Goal: Task Accomplishment & Management: Use online tool/utility

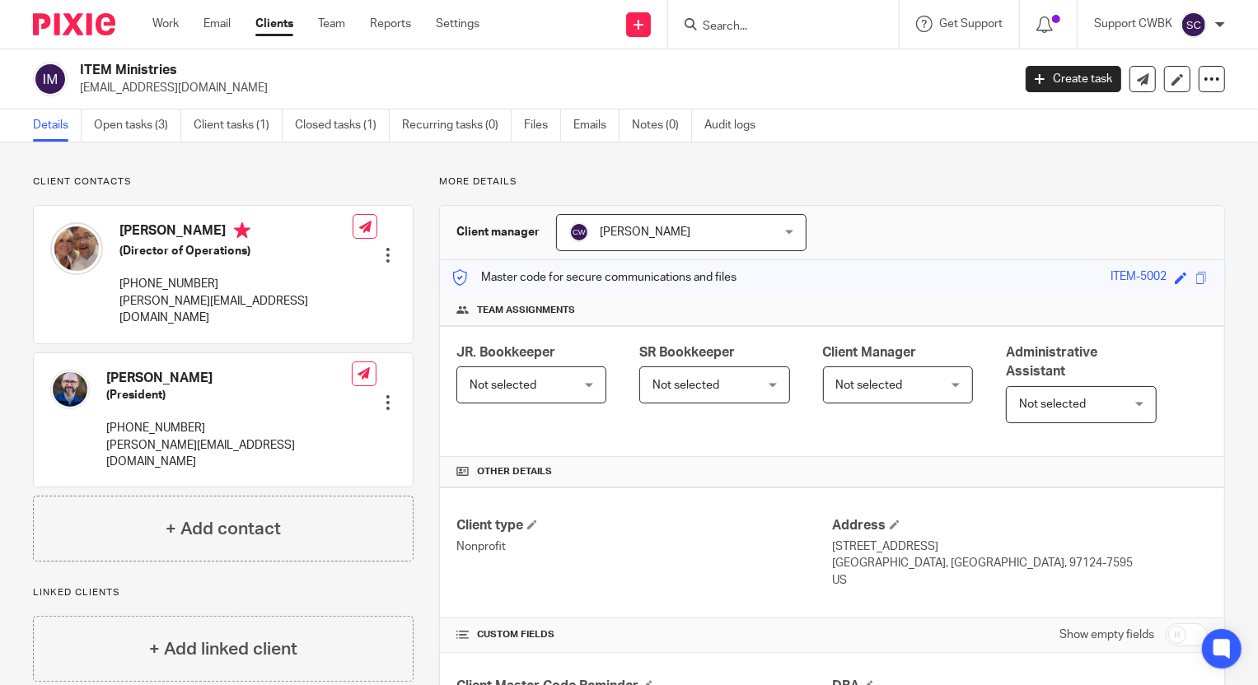
click at [280, 24] on link "Clients" at bounding box center [274, 24] width 38 height 16
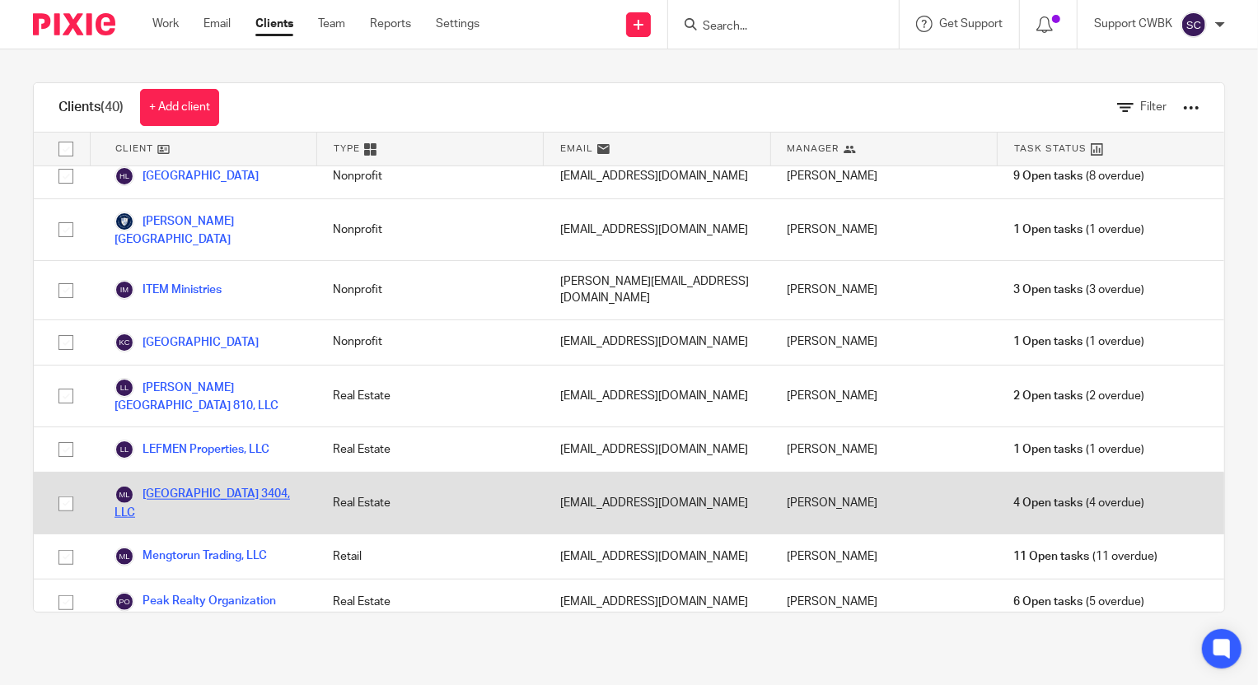
scroll to position [1048, 0]
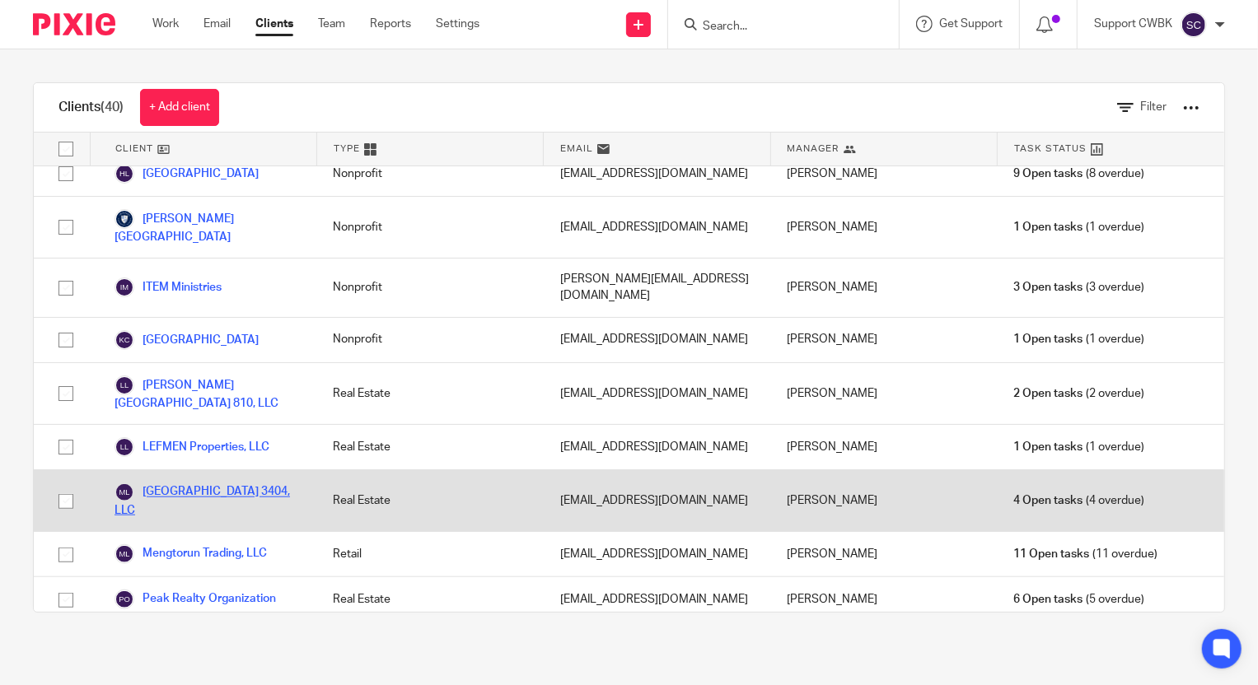
click at [192, 483] on link "[GEOGRAPHIC_DATA] 3404, LLC" at bounding box center [207, 501] width 185 height 36
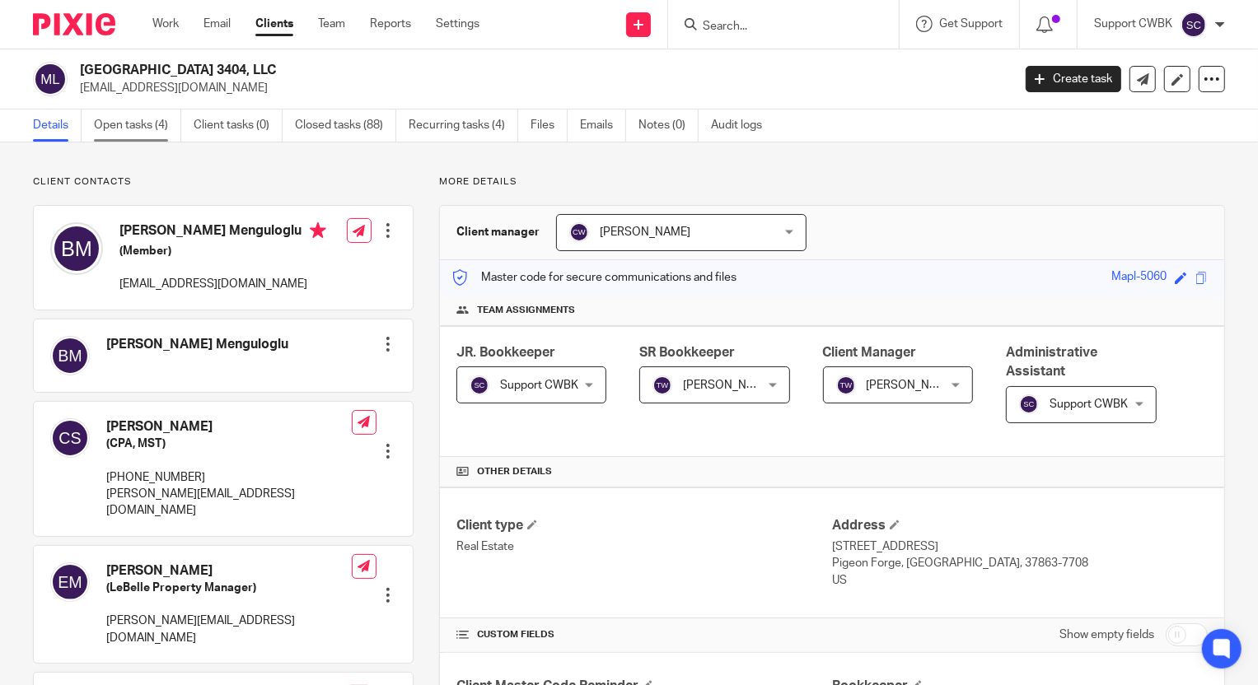
click at [136, 128] on link "Open tasks (4)" at bounding box center [137, 126] width 87 height 32
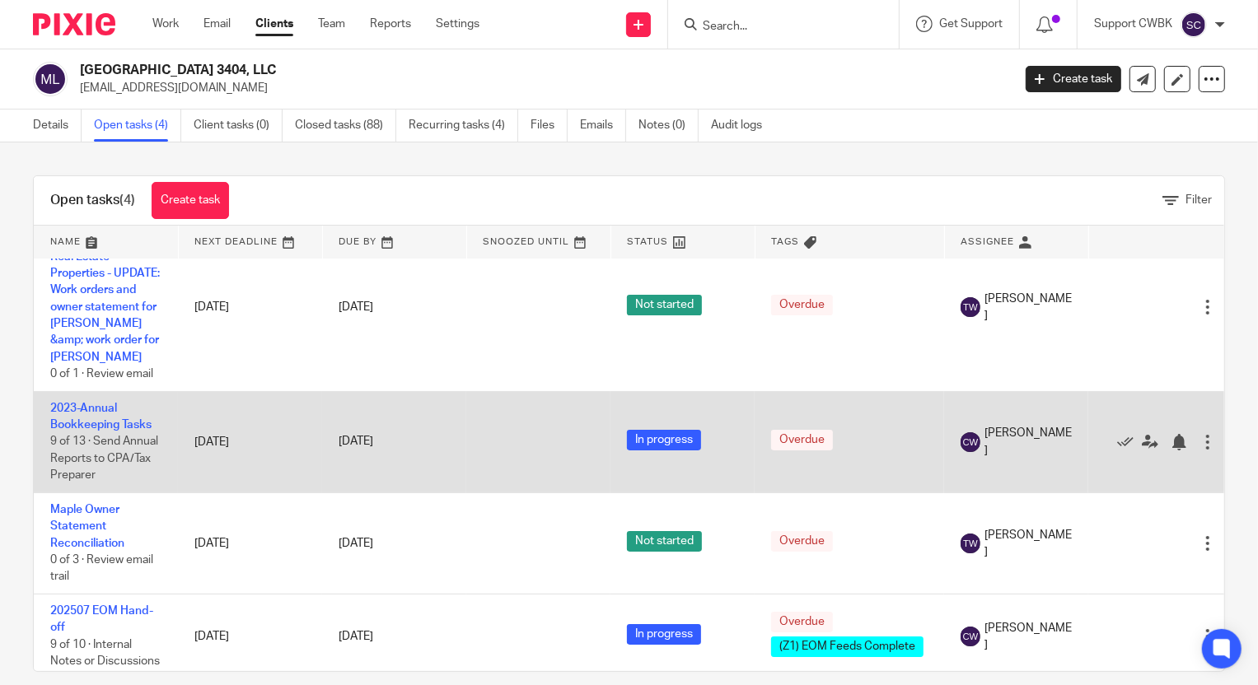
scroll to position [53, 0]
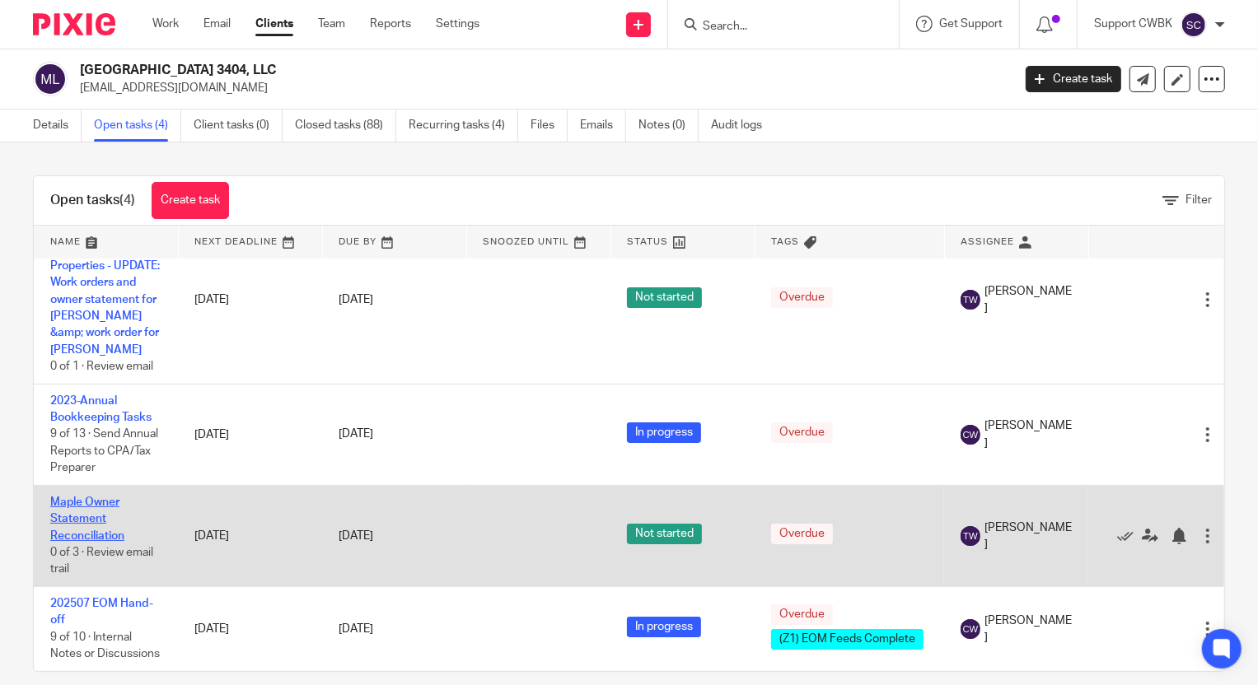
click at [77, 511] on link "Maple Owner Statement Reconciliation" at bounding box center [87, 519] width 74 height 45
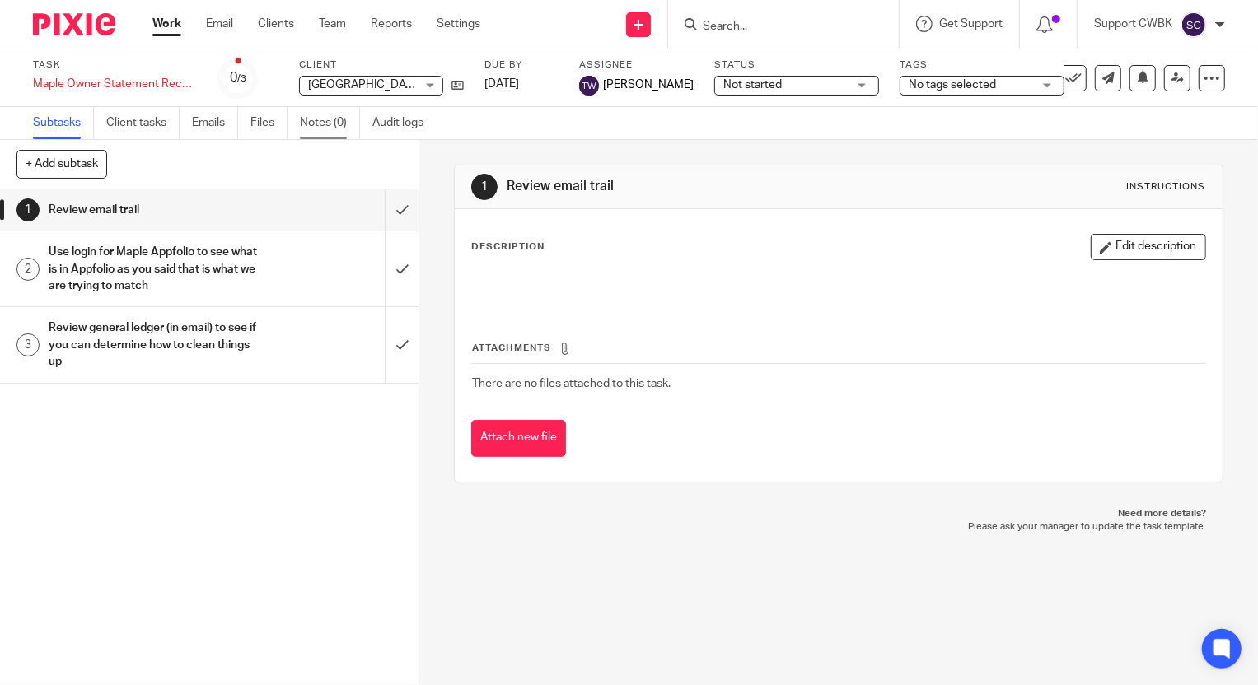
click at [312, 119] on link "Notes (0)" at bounding box center [330, 123] width 60 height 32
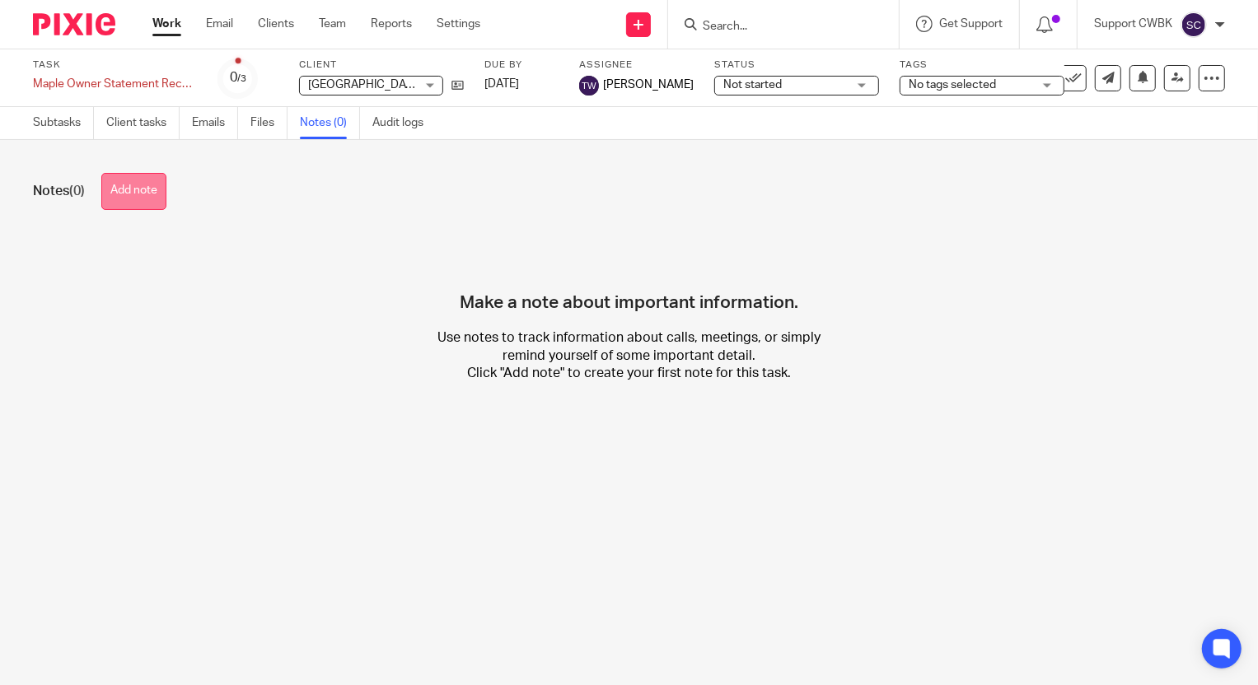
click at [129, 193] on button "Add note" at bounding box center [133, 191] width 65 height 37
